Goal: Check status

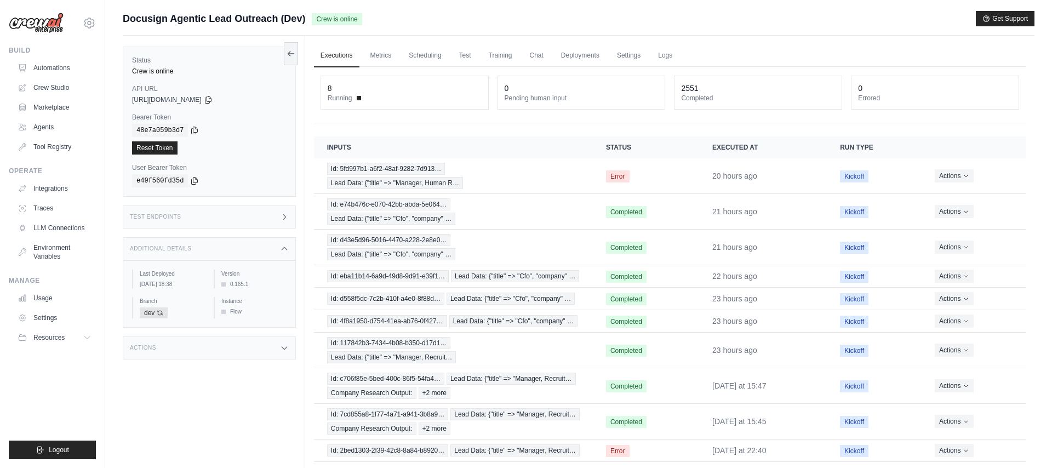
scroll to position [115, 0]
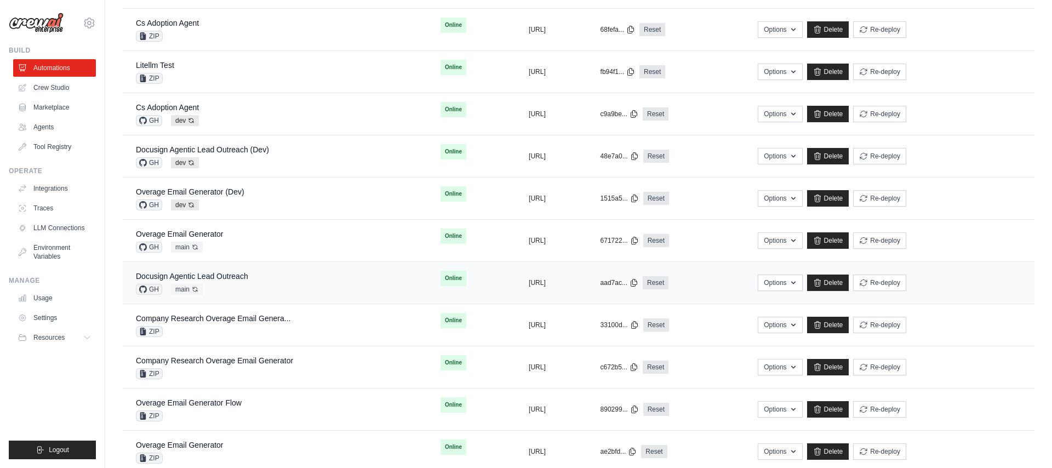
scroll to position [339, 0]
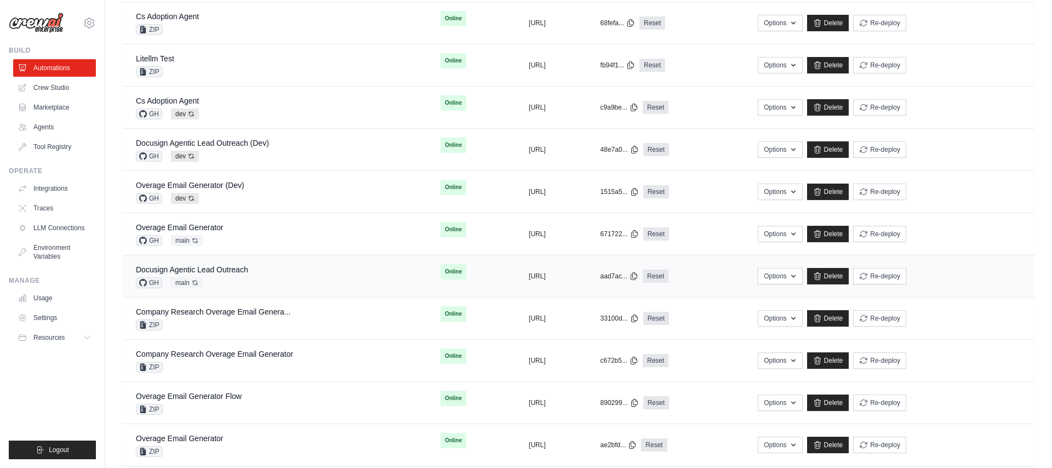
click at [240, 279] on div "GH main Auto-deploy enabled" at bounding box center [192, 282] width 112 height 11
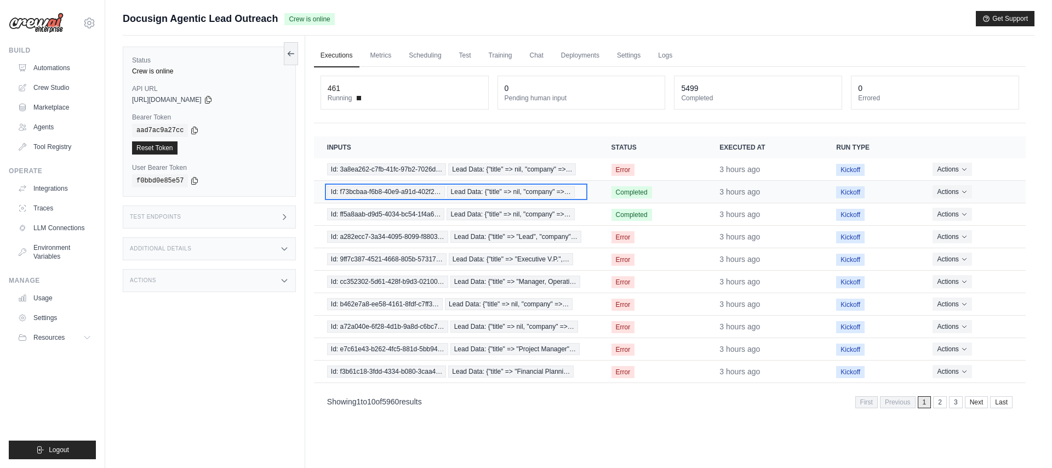
click at [406, 191] on span "Id: f73bcbaa-f6b8-40e9-a91d-402f2…" at bounding box center [386, 192] width 118 height 12
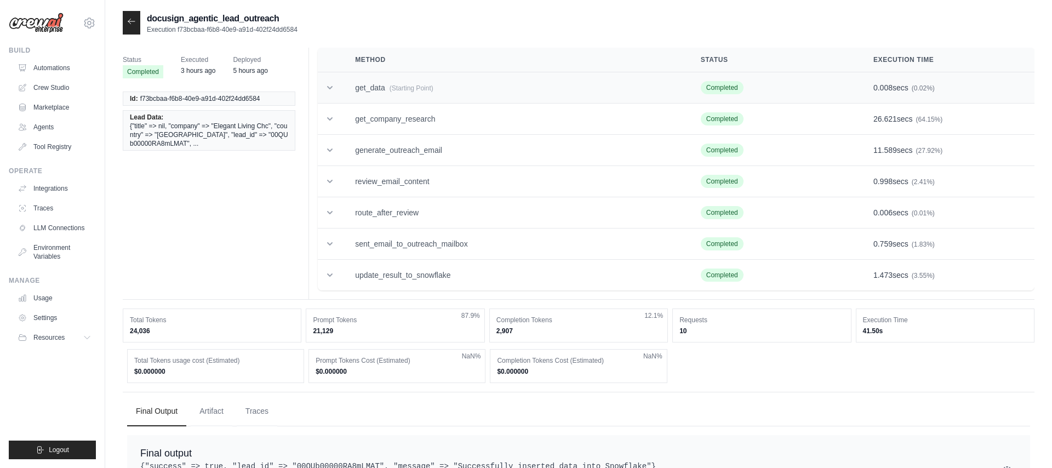
click at [329, 88] on icon at bounding box center [329, 87] width 5 height 3
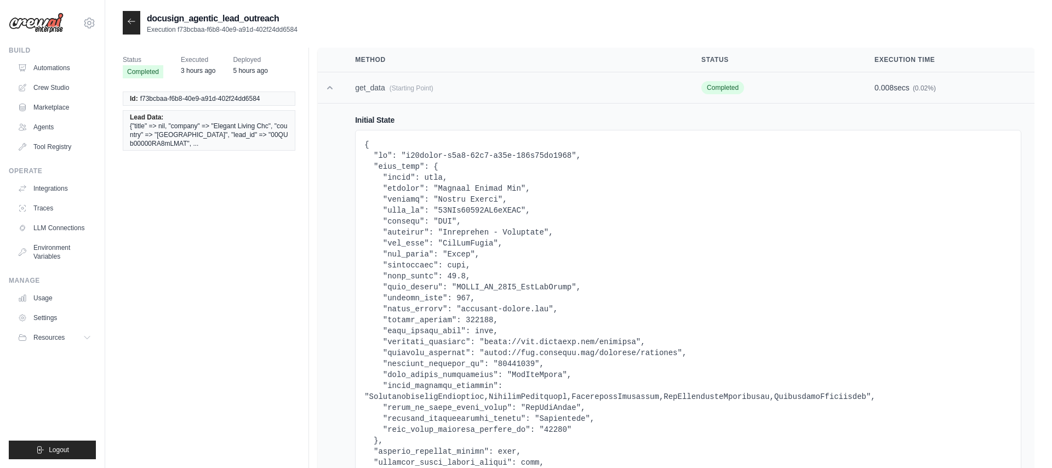
click at [331, 89] on icon at bounding box center [330, 87] width 11 height 11
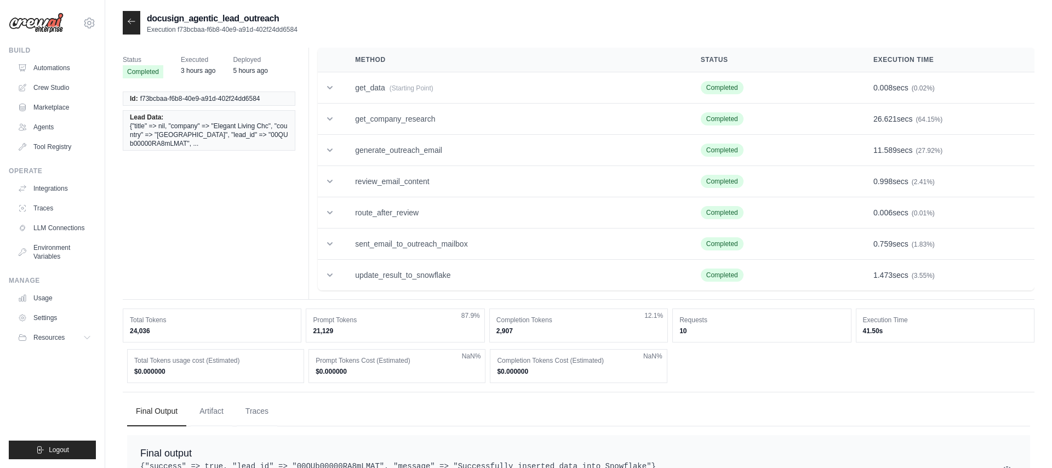
drag, startPoint x: 147, startPoint y: 18, endPoint x: 292, endPoint y: 17, distance: 144.7
click at [292, 17] on h2 "docusign_agentic_lead_outreach" at bounding box center [222, 18] width 151 height 13
